Goal: Use online tool/utility: Utilize a website feature to perform a specific function

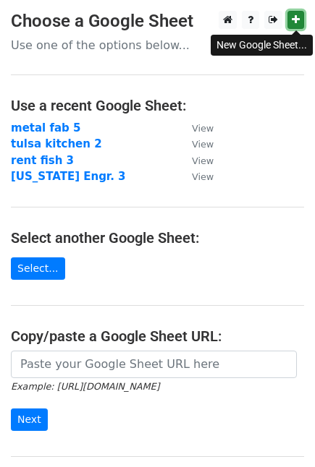
click at [294, 20] on icon at bounding box center [295, 19] width 8 height 10
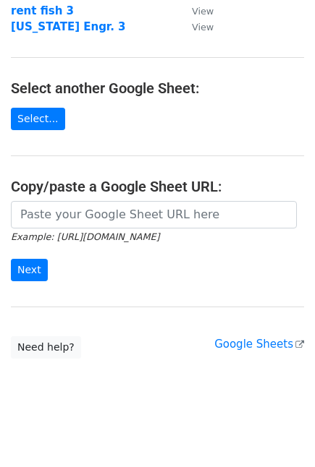
scroll to position [152, 0]
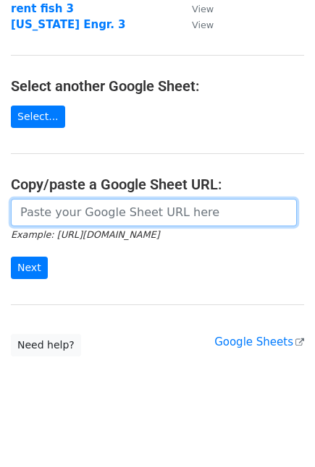
click at [169, 213] on input "url" at bounding box center [154, 212] width 286 height 27
paste input "https://docs.google.com/spreadsheets/d/1T1Y-Vj-bXBv09BHzYeDdluhrPgQyEqxq3j9Fn6Z…"
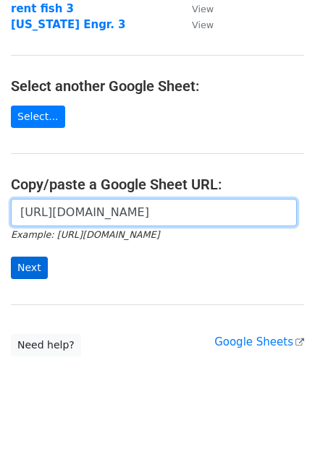
type input "https://docs.google.com/spreadsheets/d/1T1Y-Vj-bXBv09BHzYeDdluhrPgQyEqxq3j9Fn6Z…"
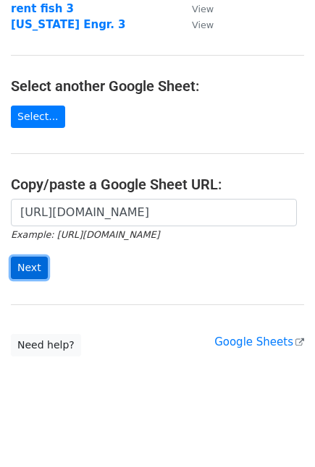
click at [30, 270] on input "Next" at bounding box center [29, 268] width 37 height 22
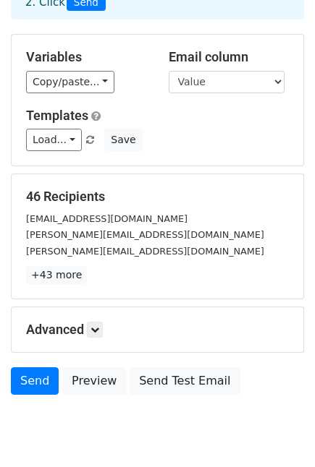
scroll to position [111, 0]
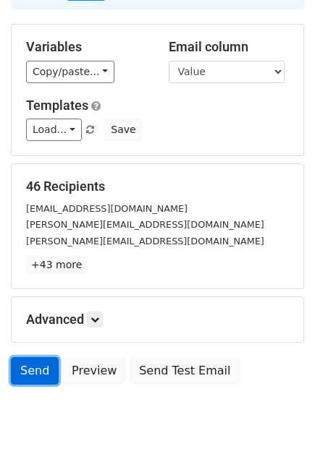
click at [34, 364] on link "Send" at bounding box center [35, 370] width 48 height 27
click at [32, 376] on link "Send" at bounding box center [35, 370] width 48 height 27
